Goal: Book appointment/travel/reservation

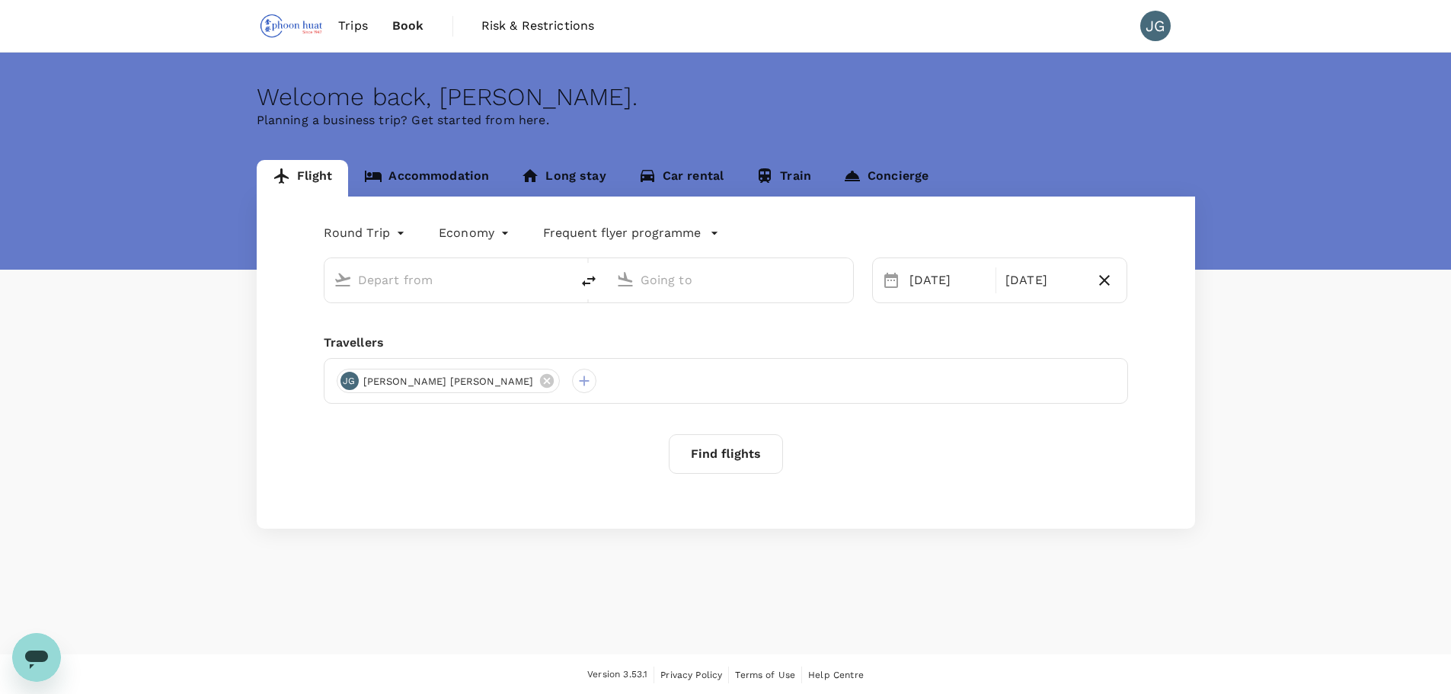
click at [452, 280] on input "text" at bounding box center [448, 280] width 181 height 24
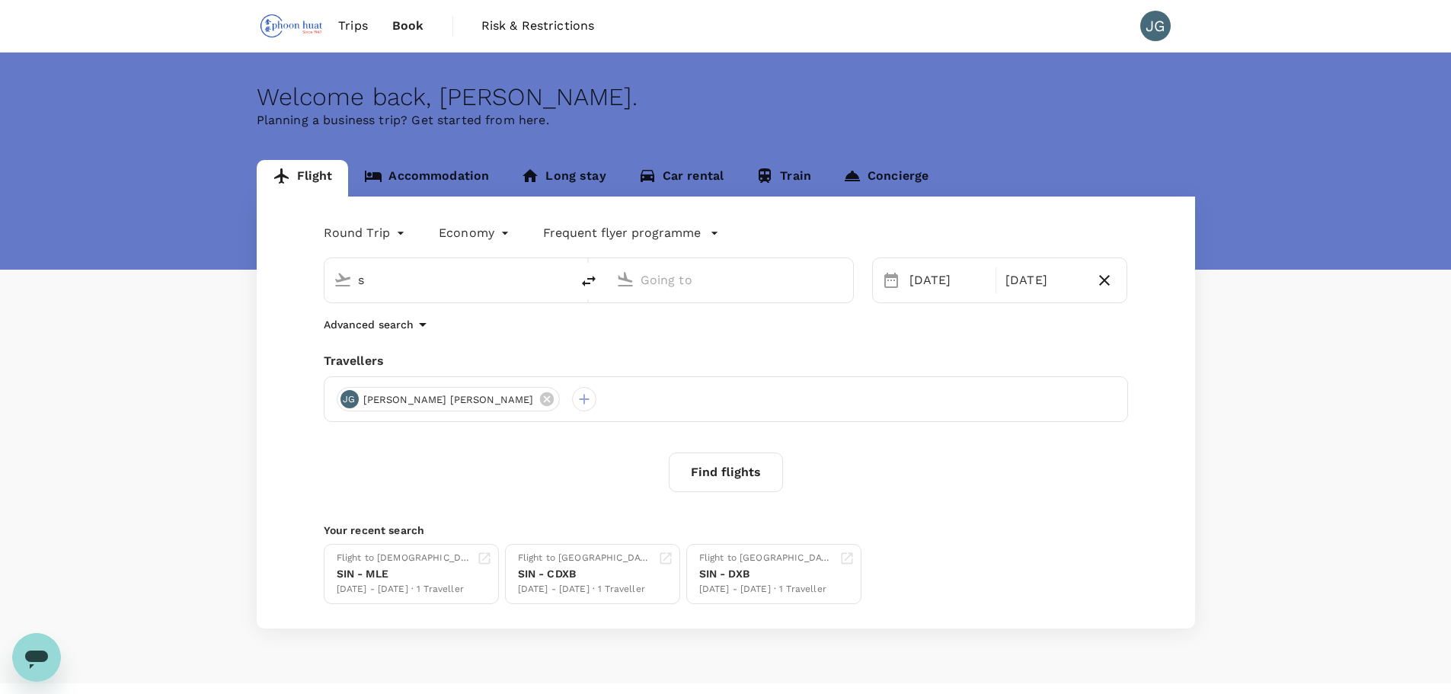
type input "Singapore Changi (SIN)"
type input "Brunei Intl (BWN)"
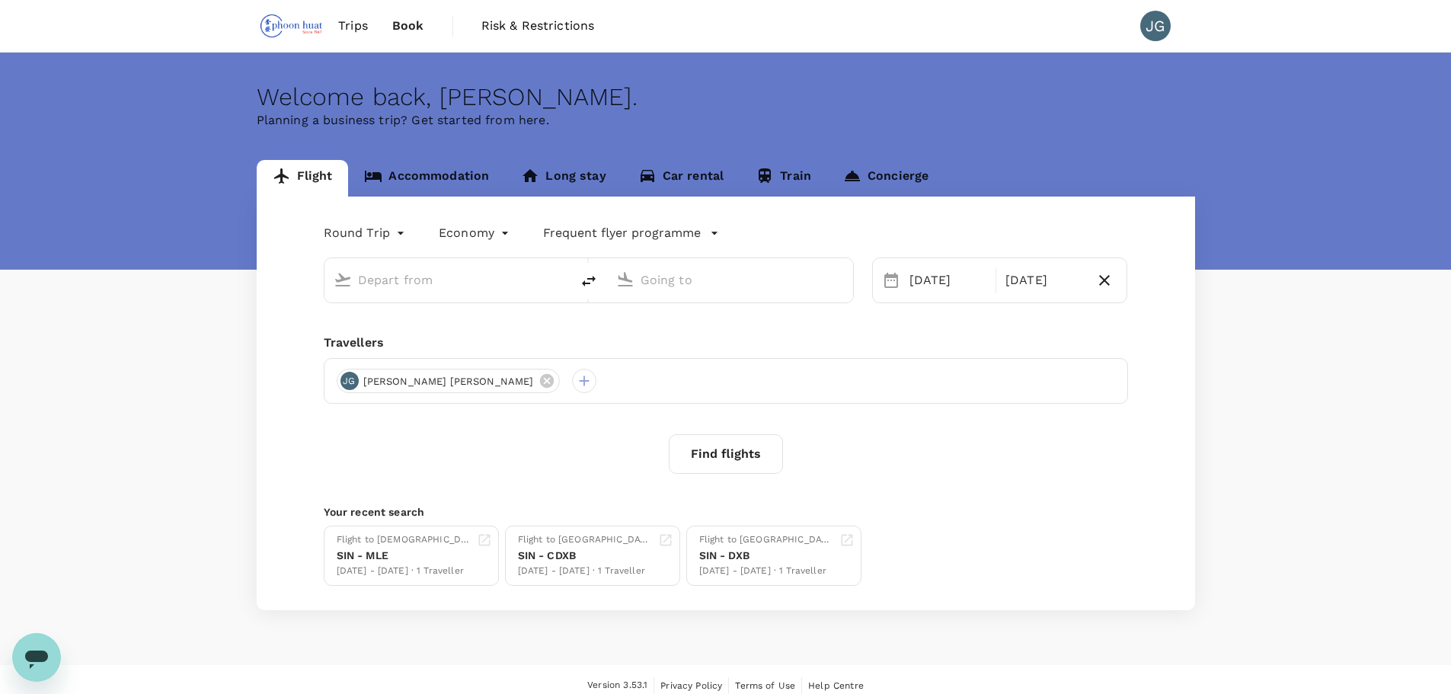
type input "Singapore Changi (SIN)"
type input "Brunei Intl (BWN)"
type input "Singapore Changi (SIN)"
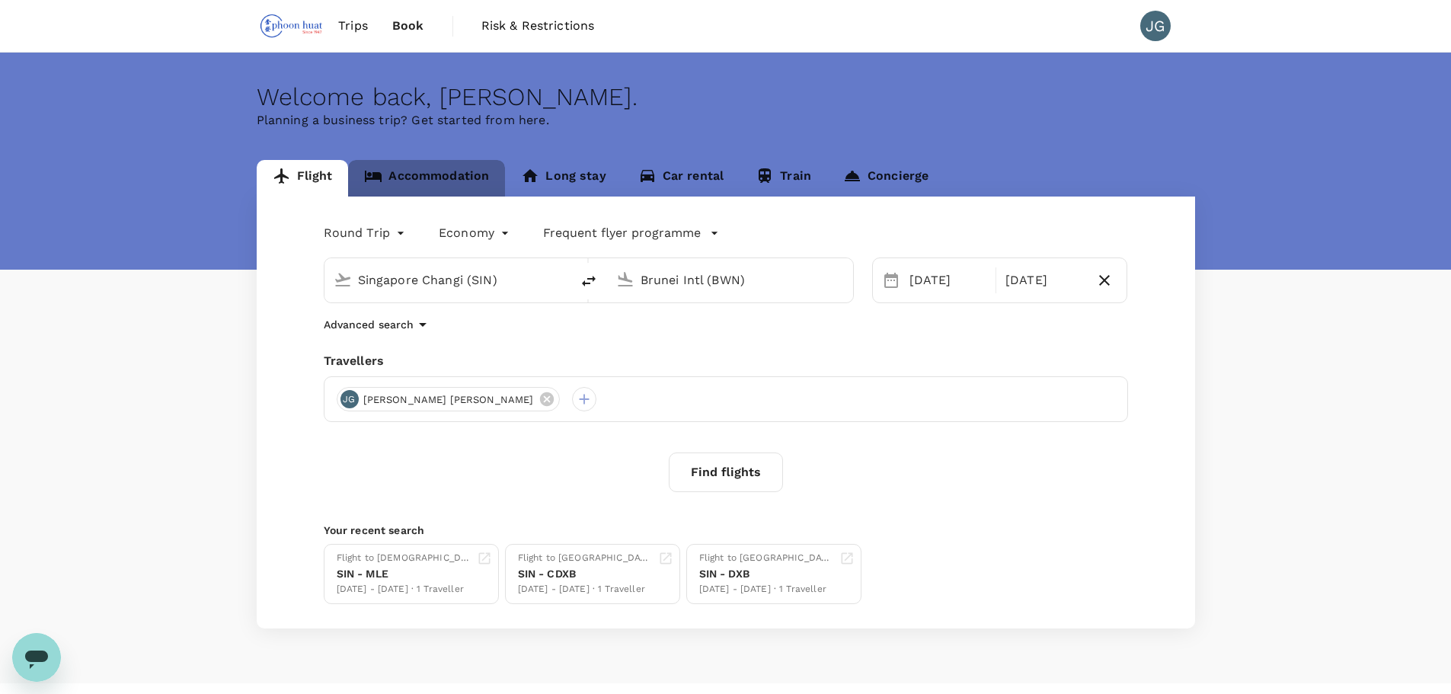
click at [446, 184] on link "Accommodation" at bounding box center [426, 178] width 157 height 37
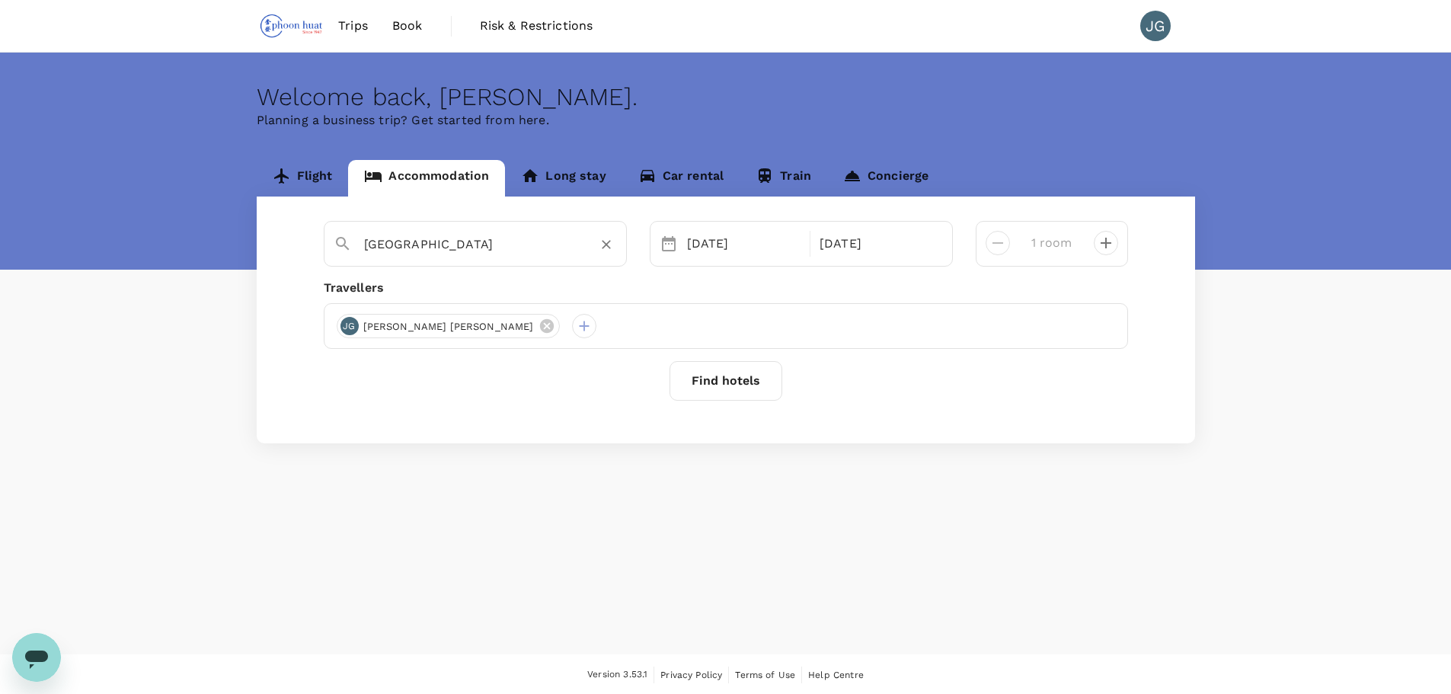
click at [474, 251] on input "[GEOGRAPHIC_DATA]" at bounding box center [469, 244] width 210 height 24
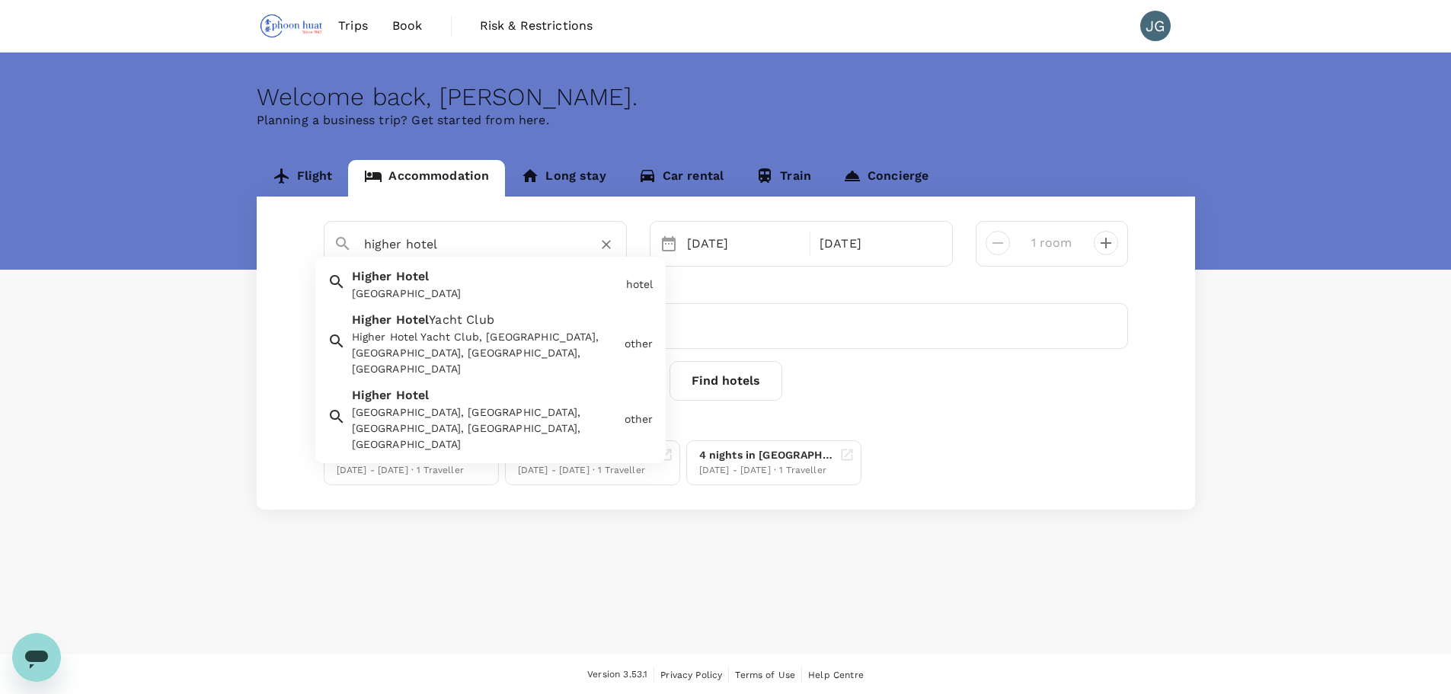
click at [471, 276] on div "[GEOGRAPHIC_DATA]" at bounding box center [483, 281] width 274 height 40
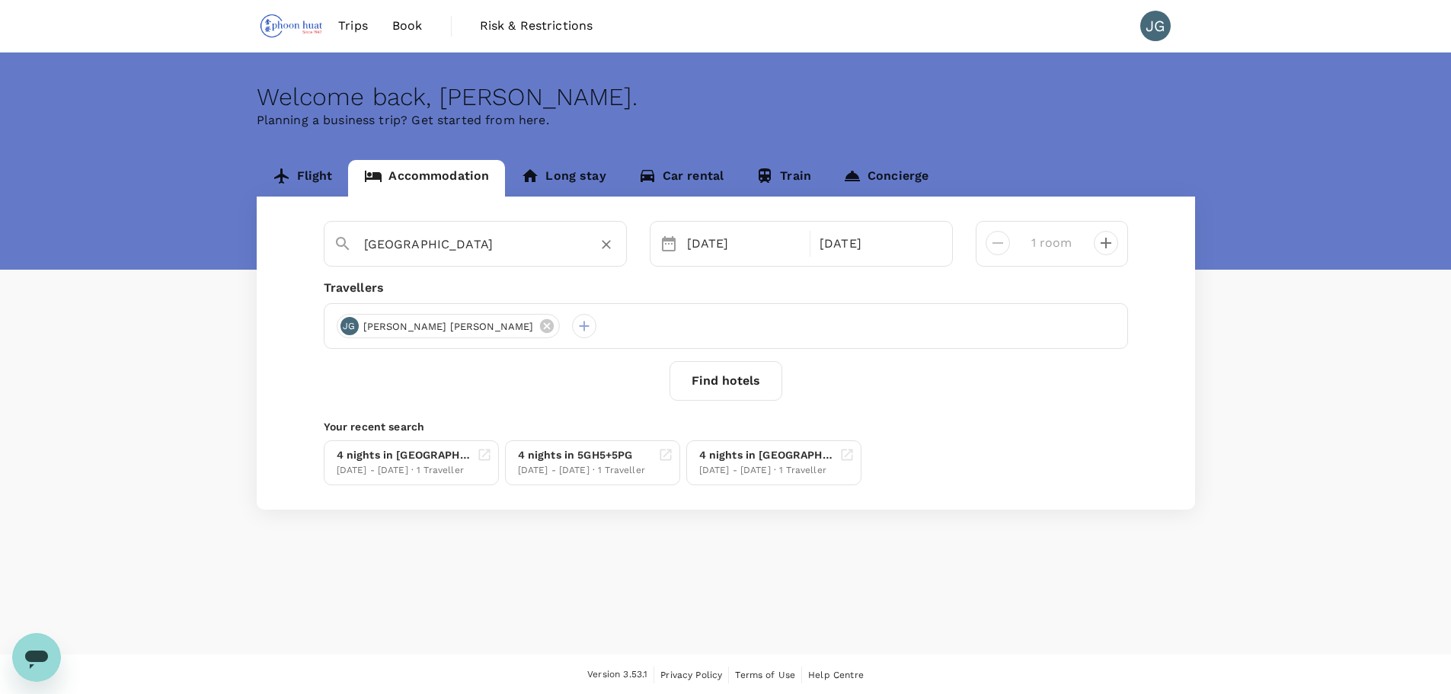
type input "[GEOGRAPHIC_DATA]"
click at [727, 382] on button "Find hotels" at bounding box center [725, 381] width 113 height 40
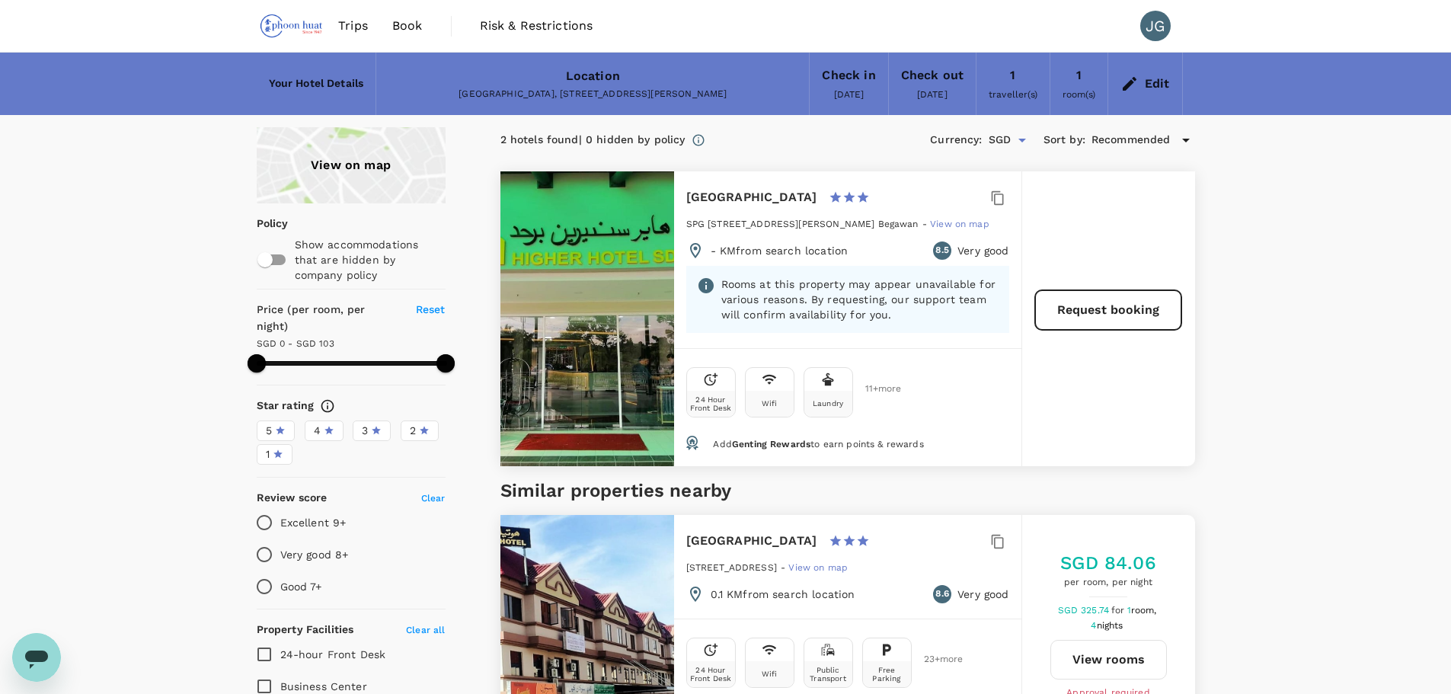
click at [901, 294] on p "Rooms at this property may appear unavailable for various reasons. By requestin…" at bounding box center [859, 299] width 277 height 46
drag, startPoint x: 860, startPoint y: 289, endPoint x: 884, endPoint y: 321, distance: 39.6
click at [884, 321] on p "Rooms at this property may appear unavailable for various reasons. By requestin…" at bounding box center [859, 299] width 277 height 46
click at [884, 318] on p "Rooms at this property may appear unavailable for various reasons. By requestin…" at bounding box center [859, 299] width 277 height 46
drag, startPoint x: 906, startPoint y: 318, endPoint x: 785, endPoint y: 286, distance: 125.3
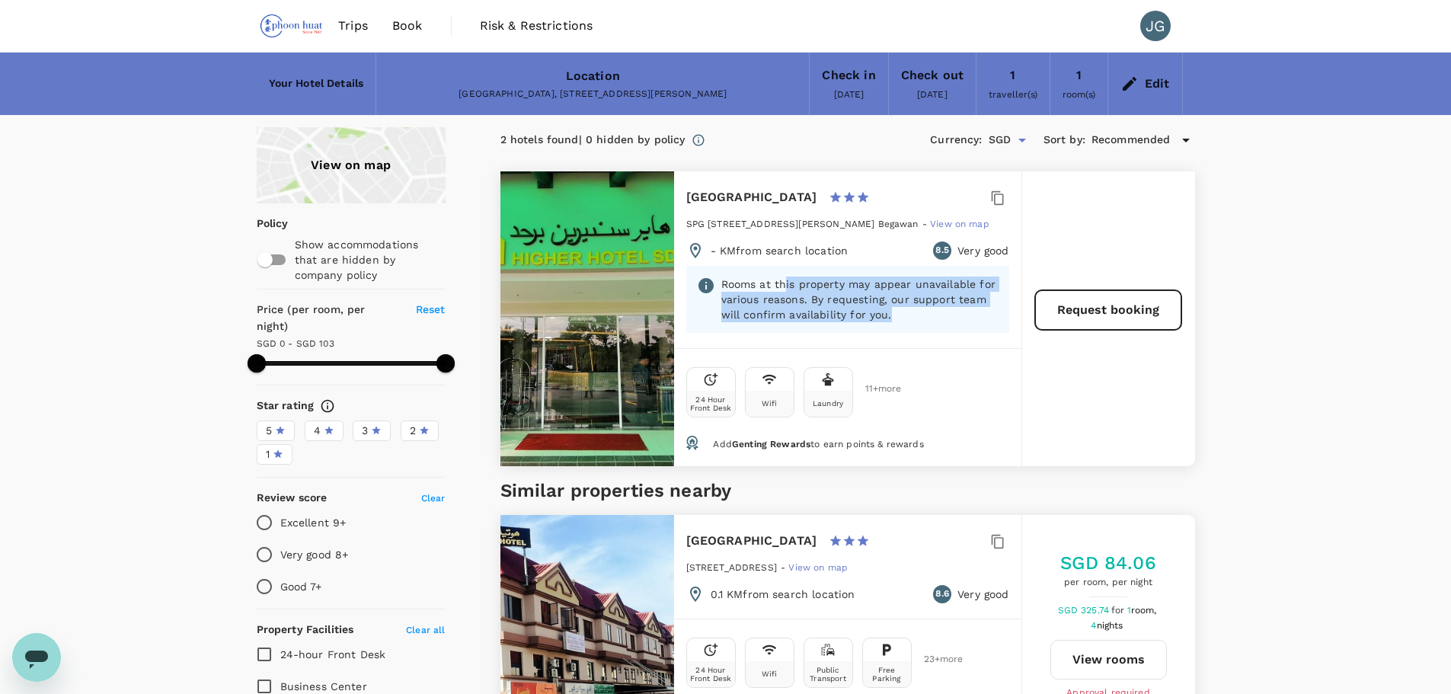
click at [785, 286] on p "Rooms at this property may appear unavailable for various reasons. By requestin…" at bounding box center [859, 299] width 277 height 46
click at [794, 300] on p "Rooms at this property may appear unavailable for various reasons. By requestin…" at bounding box center [859, 299] width 277 height 46
click at [591, 308] on div at bounding box center [587, 318] width 174 height 295
click at [711, 197] on h6 "[GEOGRAPHIC_DATA]" at bounding box center [751, 197] width 131 height 21
click at [832, 289] on p "Rooms at this property may appear unavailable for various reasons. By requestin…" at bounding box center [859, 299] width 277 height 46
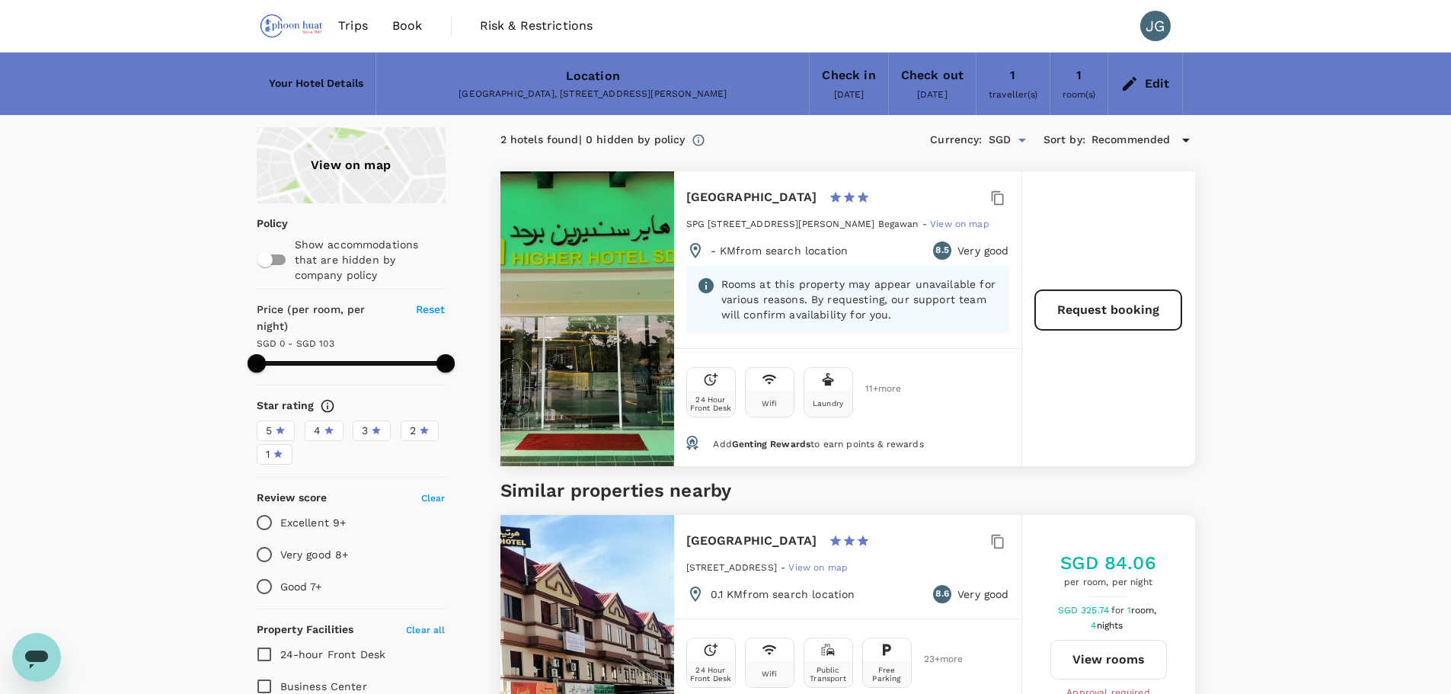
click at [602, 333] on div at bounding box center [587, 318] width 174 height 295
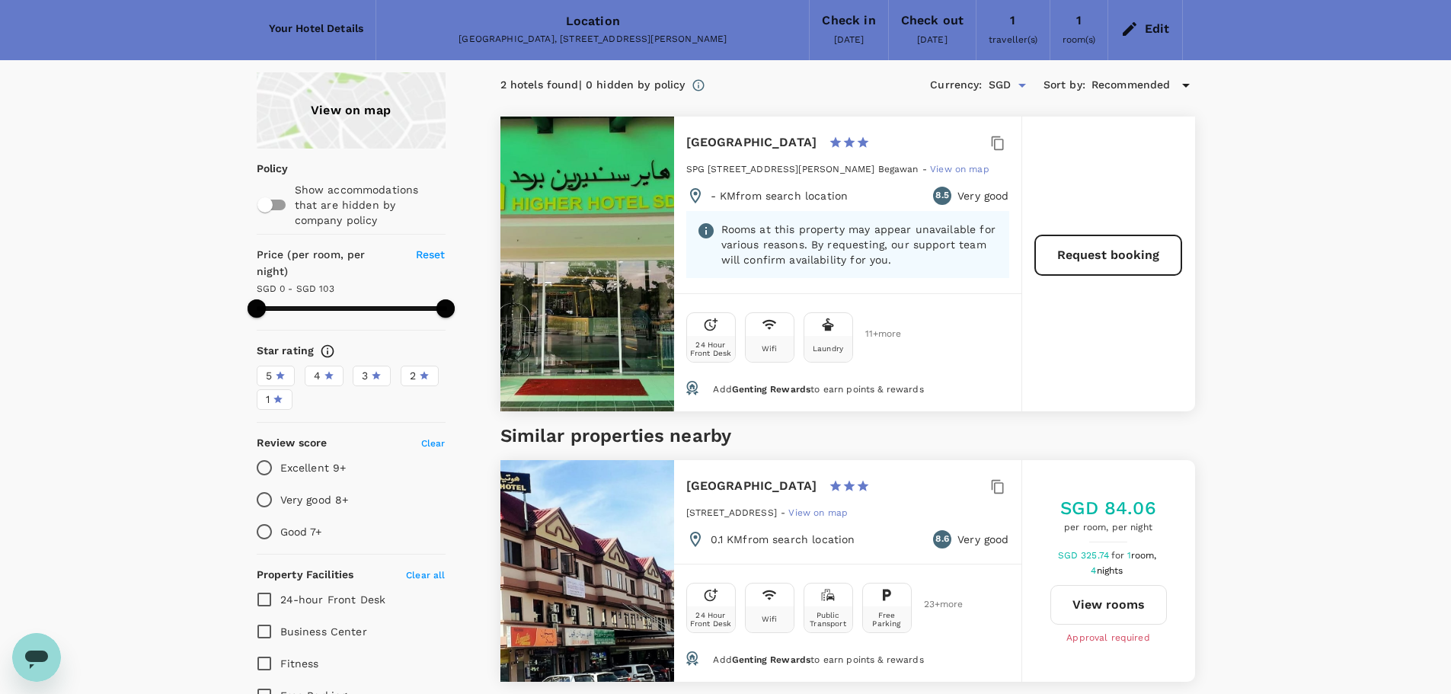
scroll to position [305, 0]
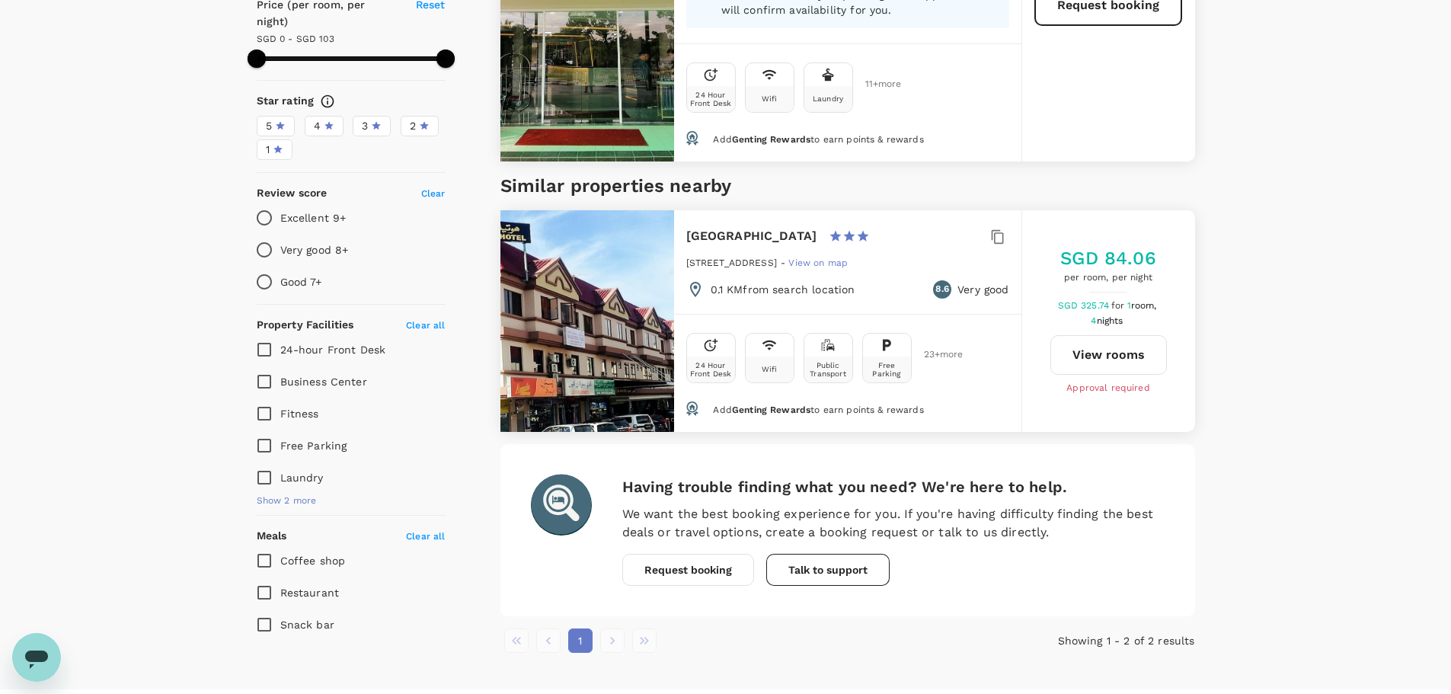
click at [619, 311] on div at bounding box center [587, 321] width 174 height 222
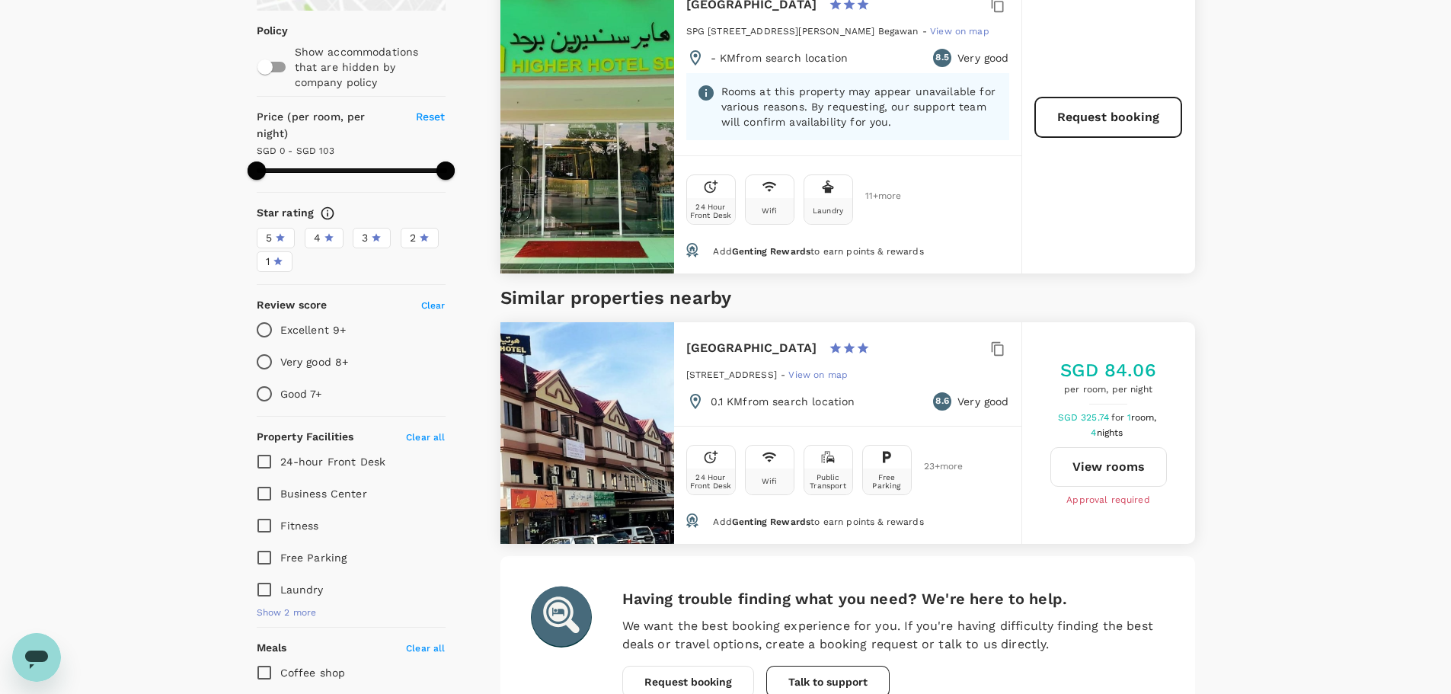
scroll to position [0, 0]
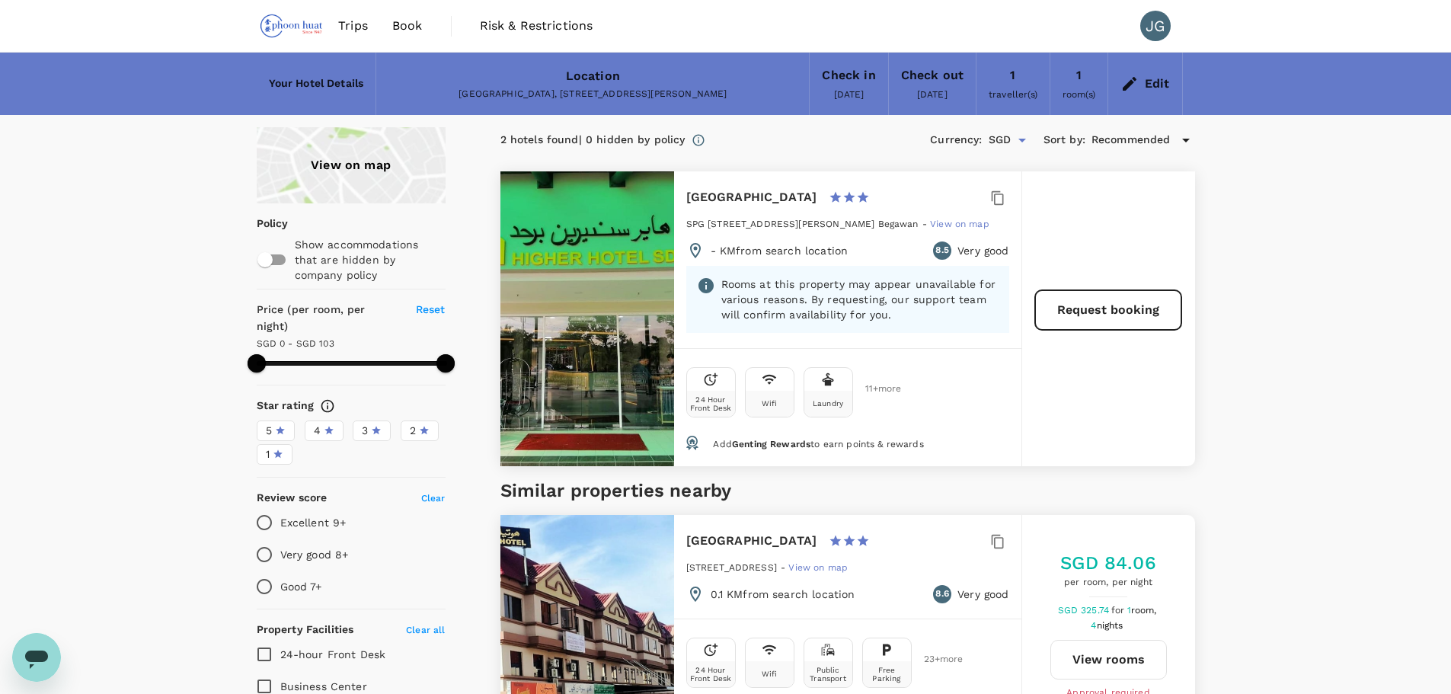
click at [631, 304] on div at bounding box center [587, 318] width 174 height 295
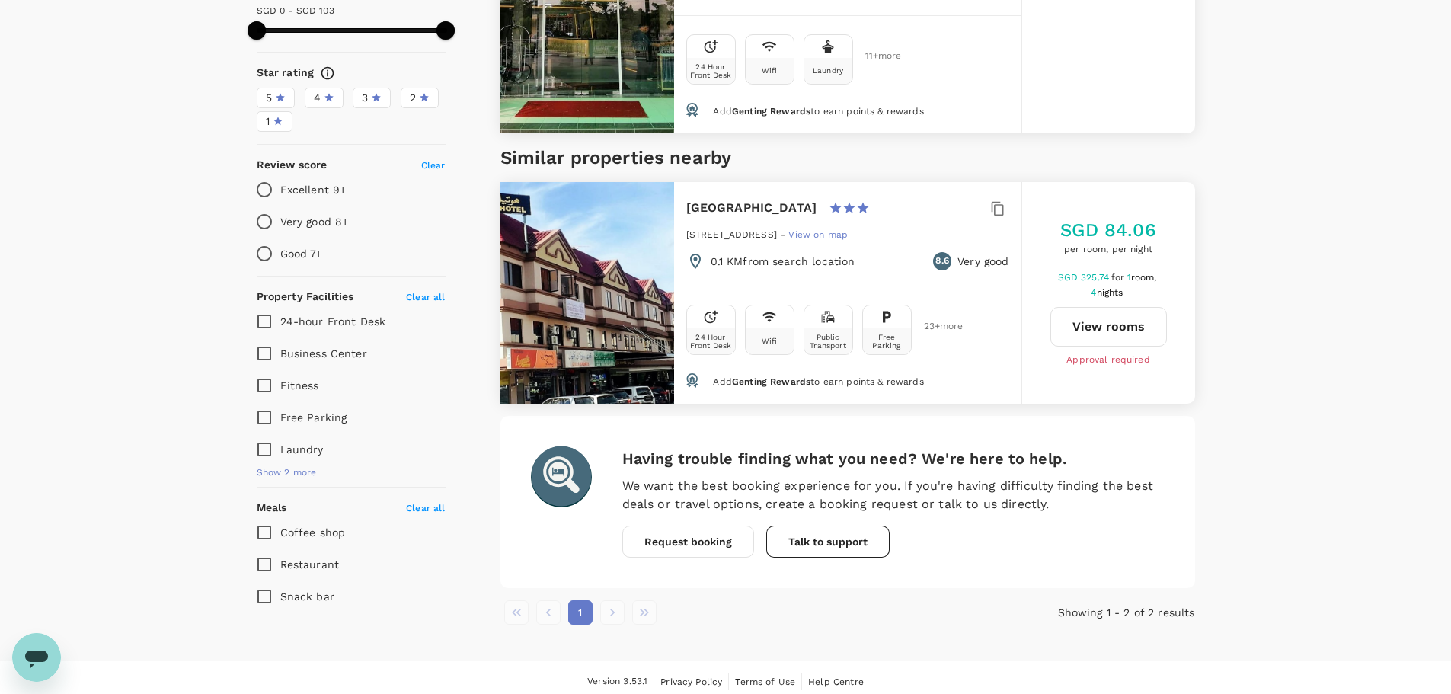
scroll to position [358, 0]
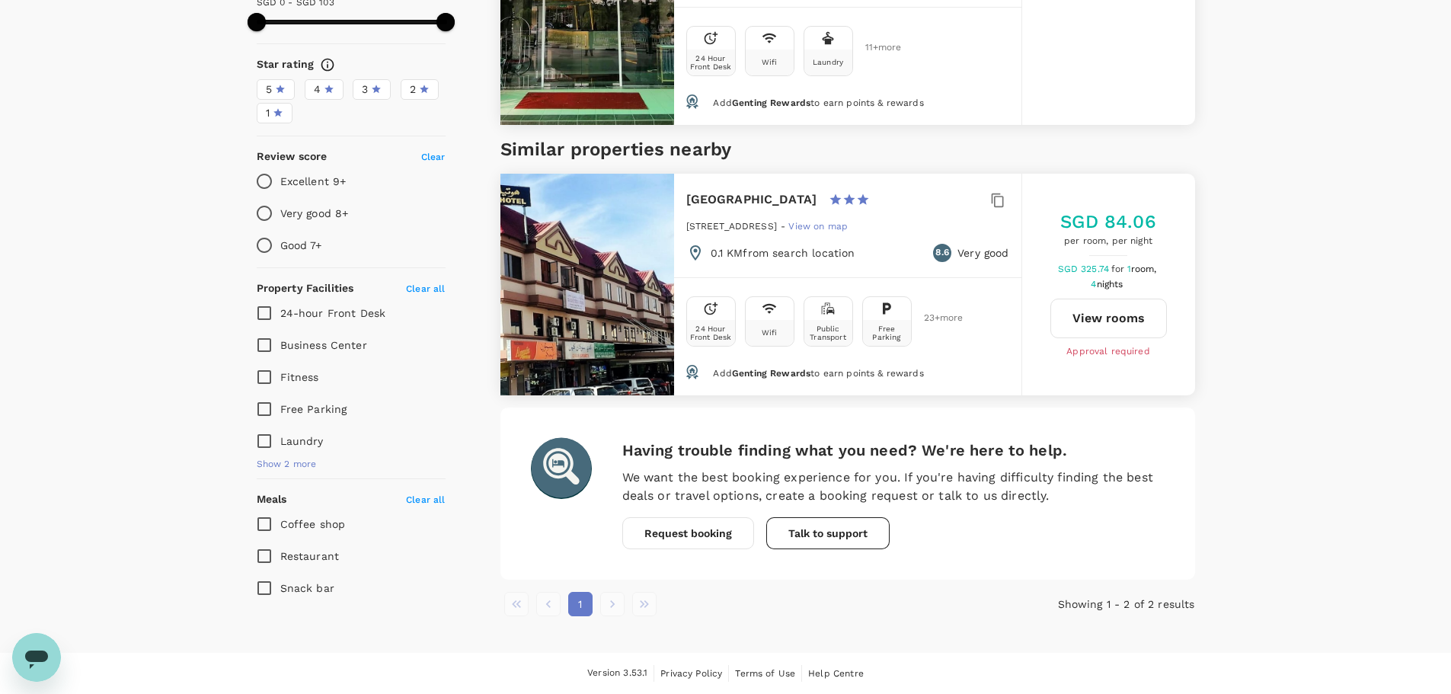
type input "103"
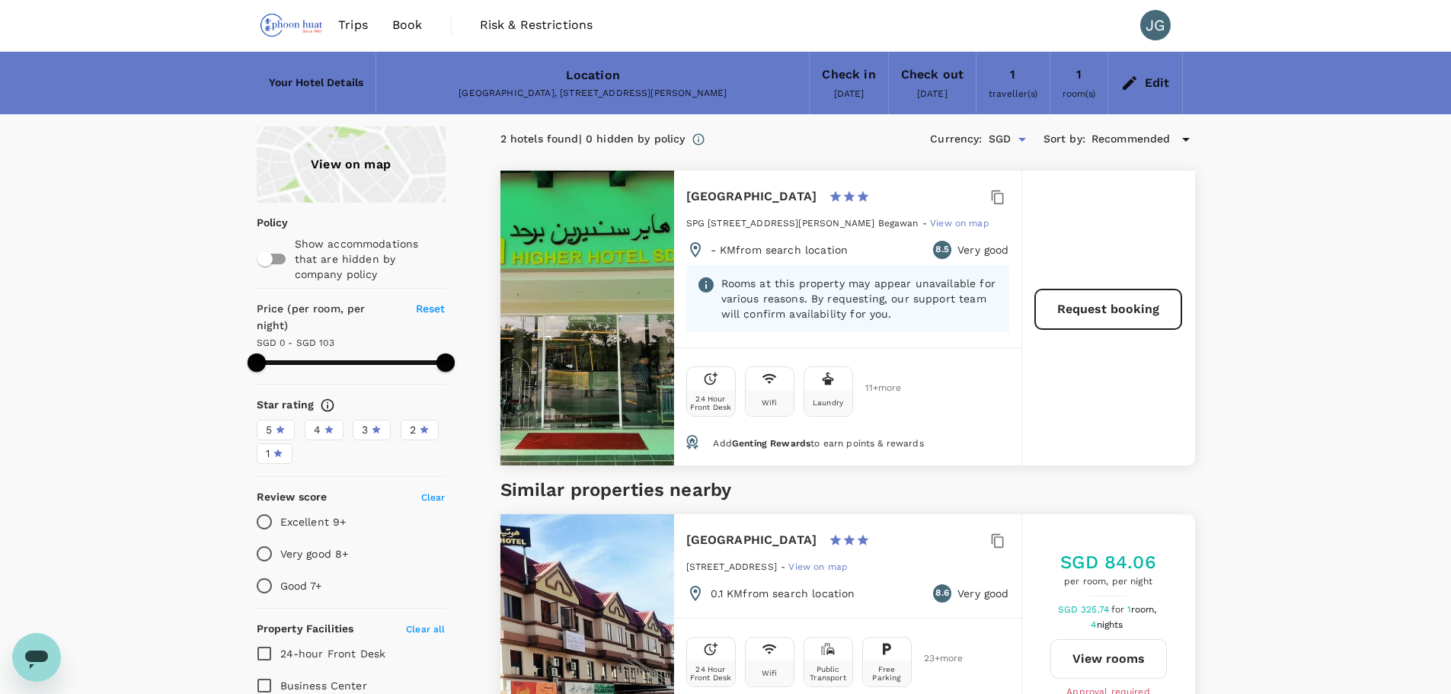
scroll to position [0, 0]
click at [853, 281] on p "Rooms at this property may appear unavailable for various reasons. By requestin…" at bounding box center [859, 299] width 277 height 46
